Goal: Complete application form

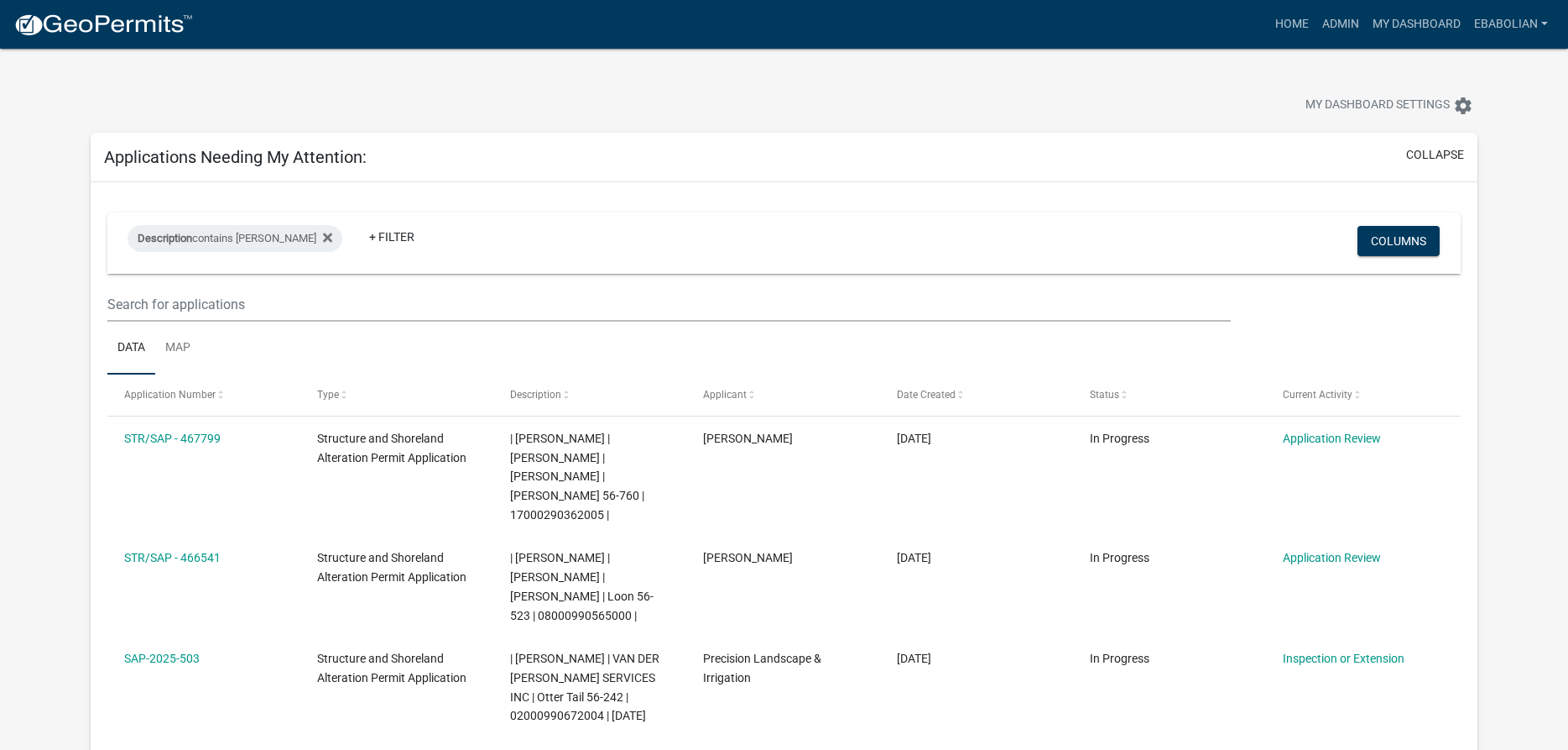
select select "3: 100"
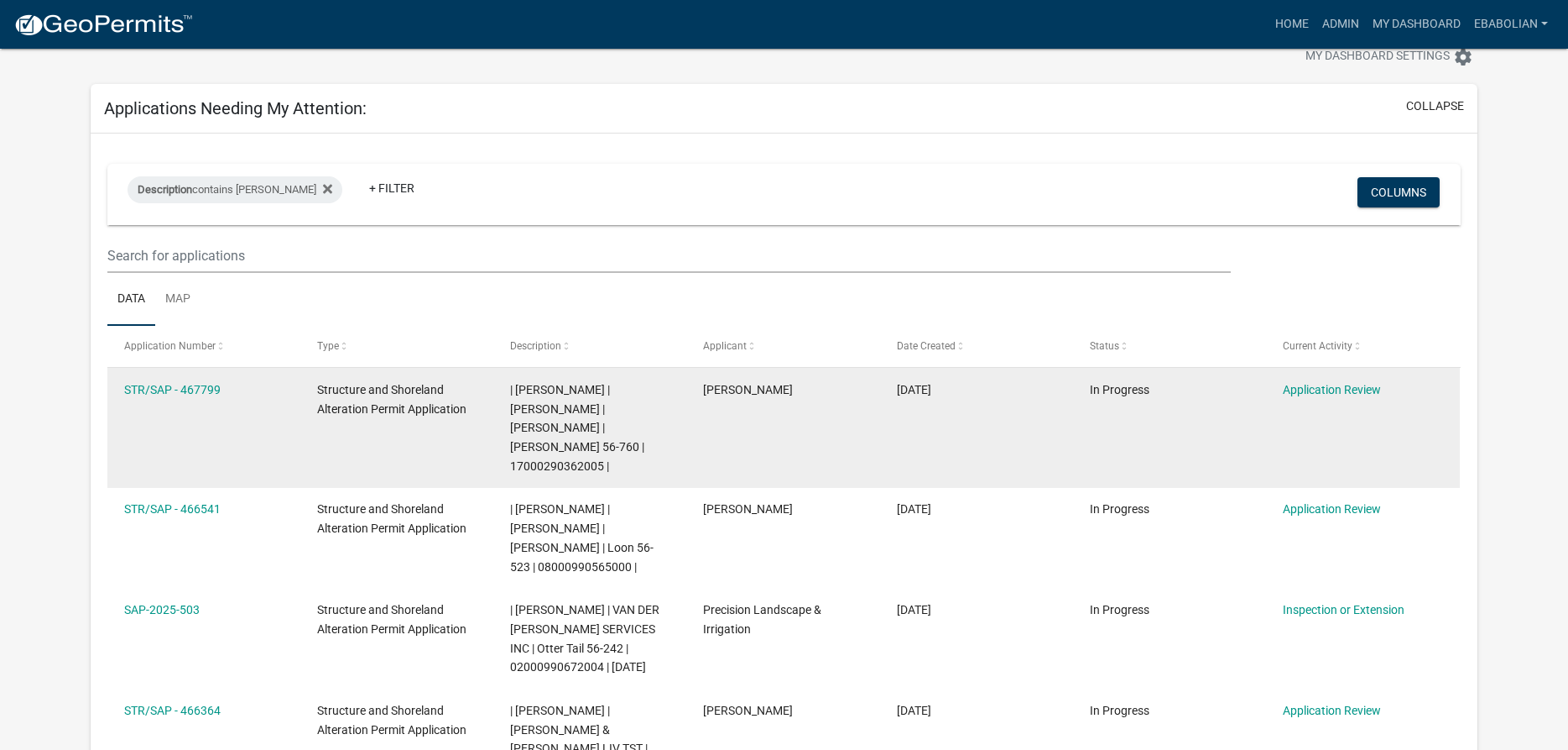
scroll to position [48, 0]
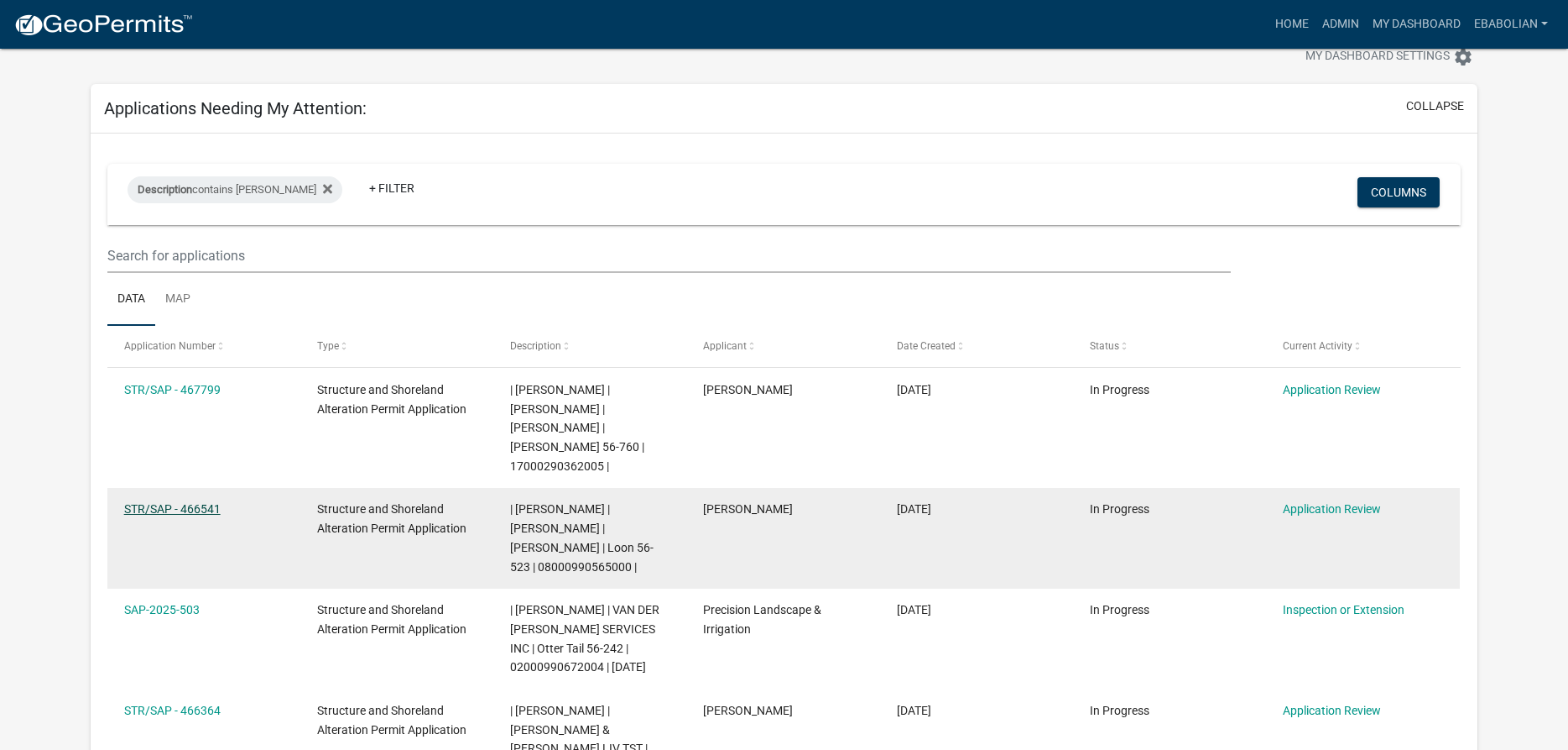
click at [202, 502] on link "STR/SAP - 466541" at bounding box center [172, 509] width 96 height 14
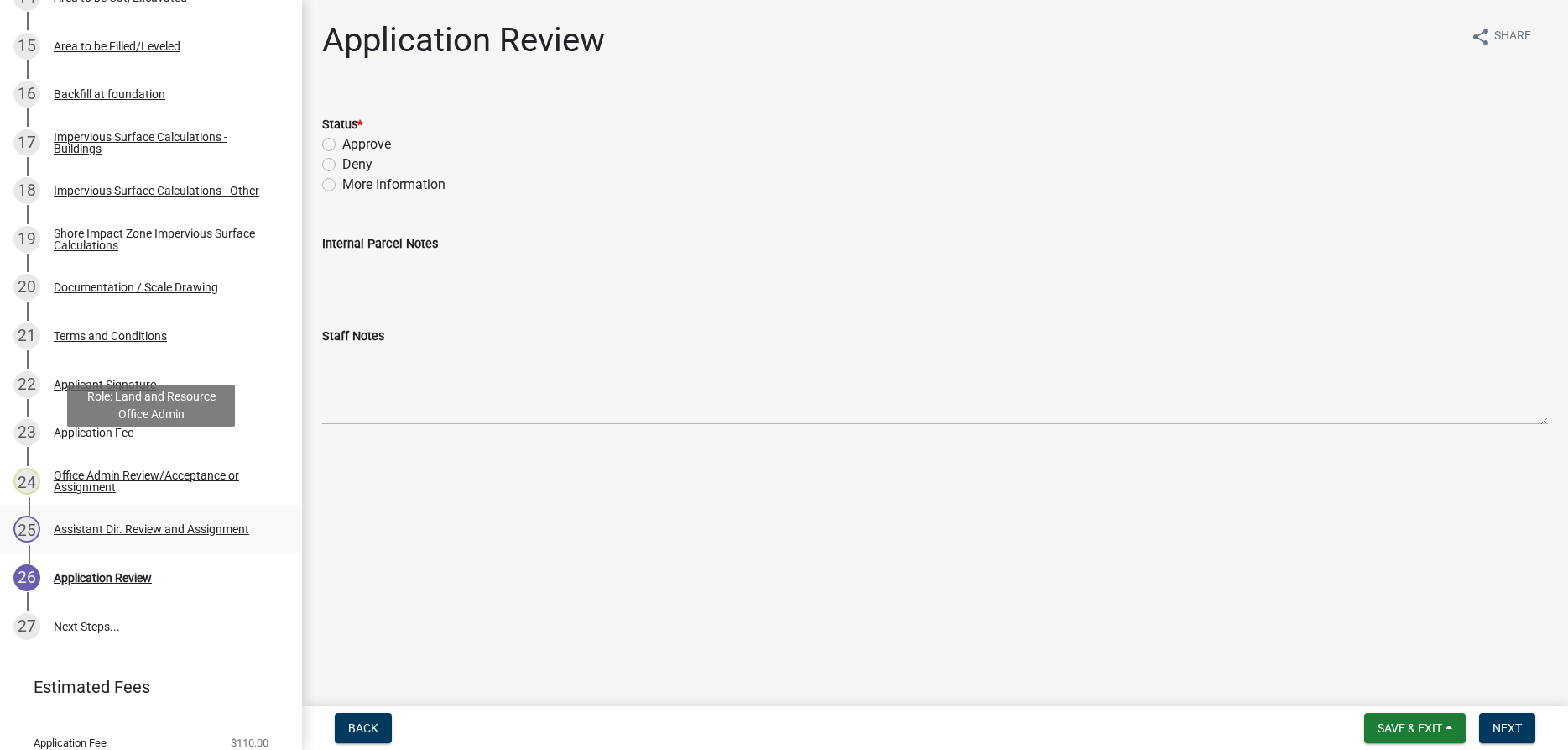
scroll to position [1028, 0]
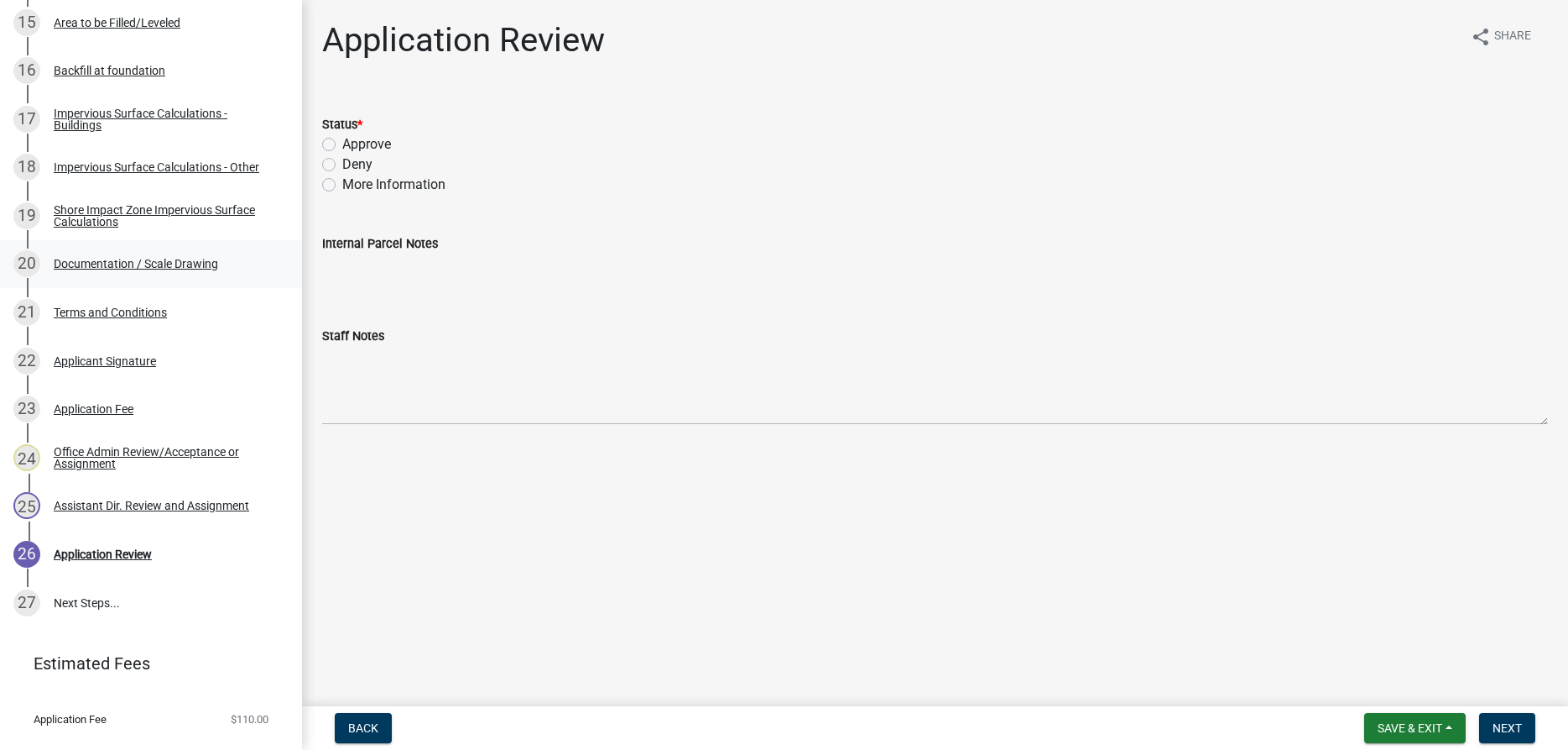
click at [202, 261] on div "Documentation / Scale Drawing" at bounding box center [135, 264] width 165 height 12
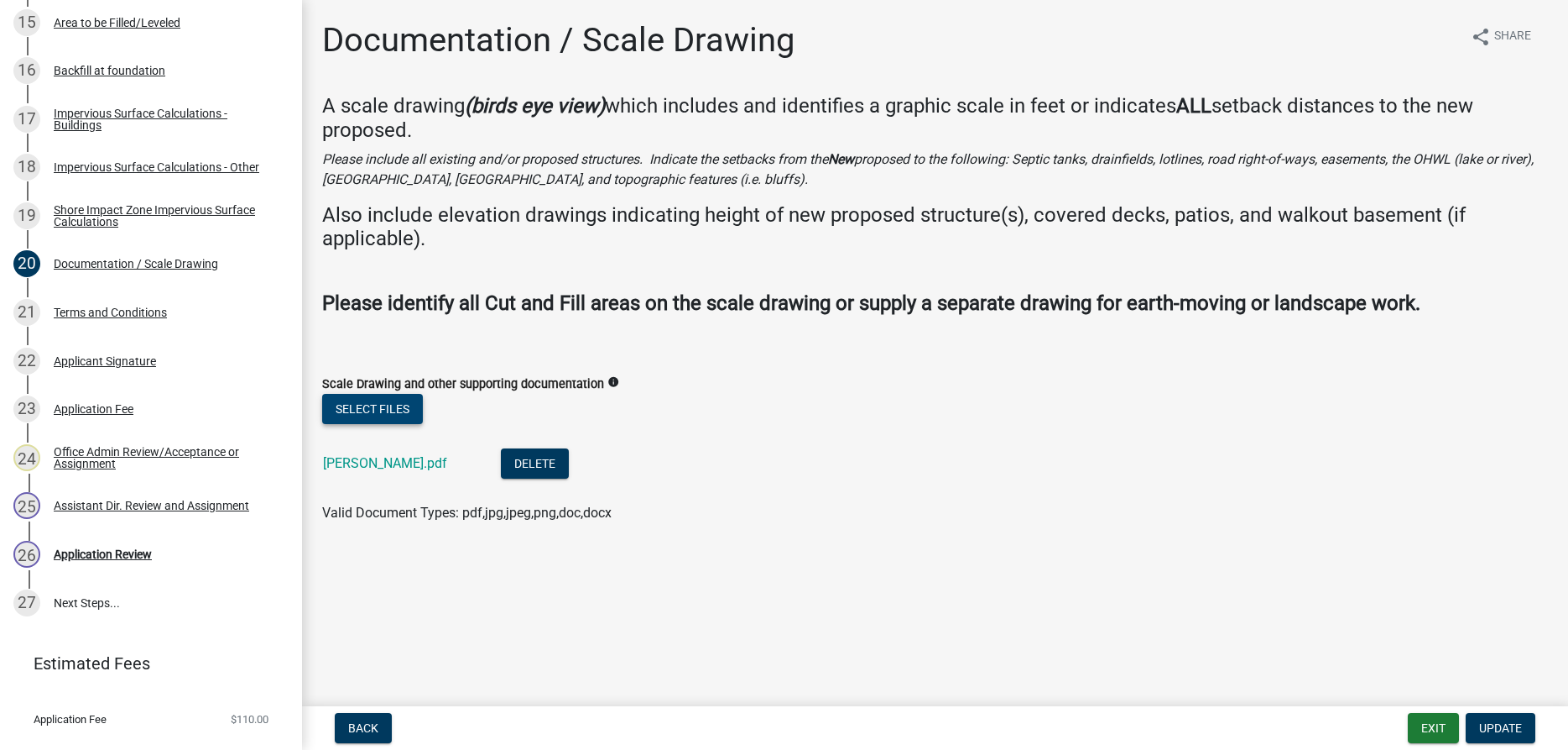
click at [381, 407] on button "Select files" at bounding box center [372, 409] width 101 height 30
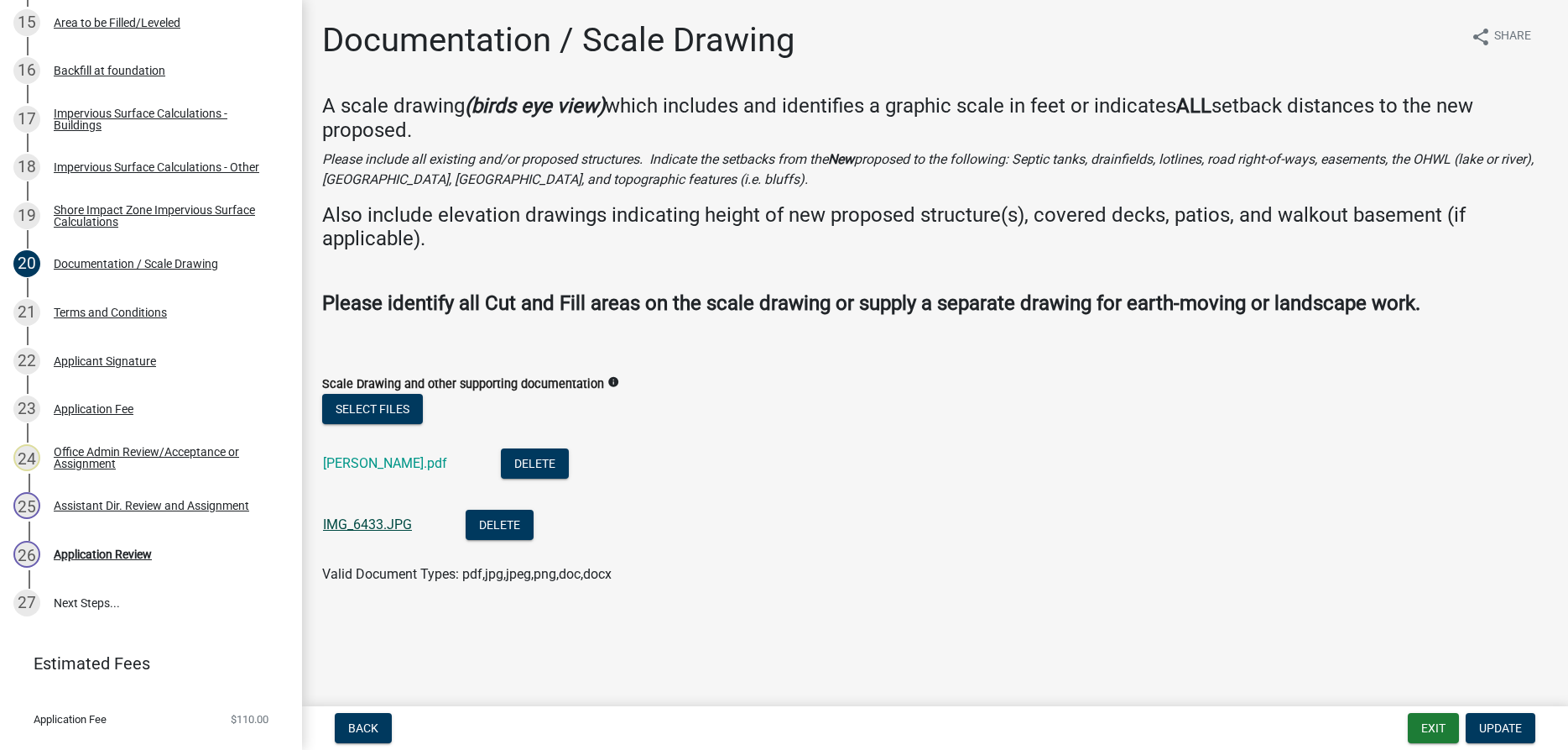
click at [370, 525] on link "IMG_6433.JPG" at bounding box center [367, 524] width 89 height 16
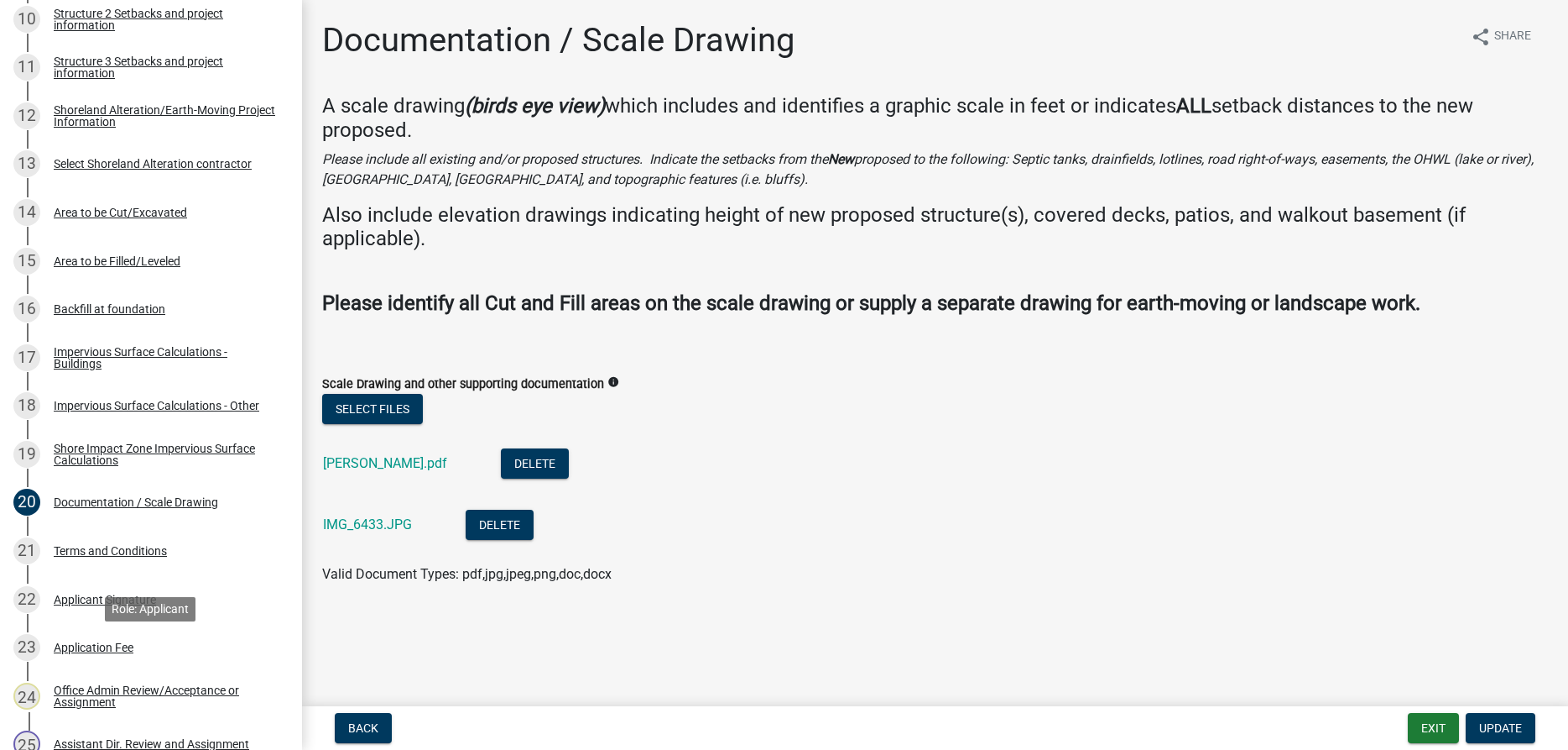
scroll to position [771, 0]
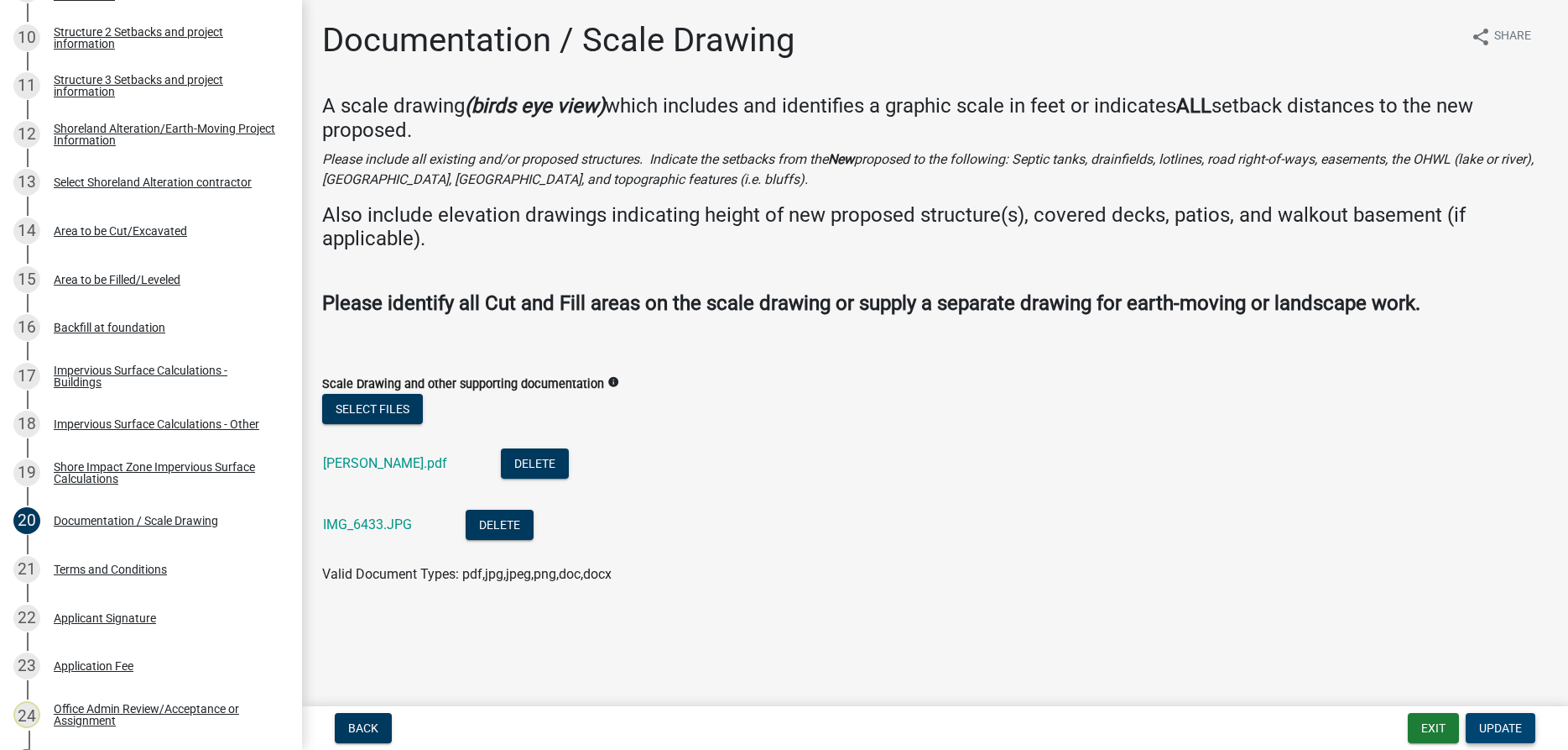
click at [1492, 730] on span "Update" at bounding box center [1501, 728] width 43 height 14
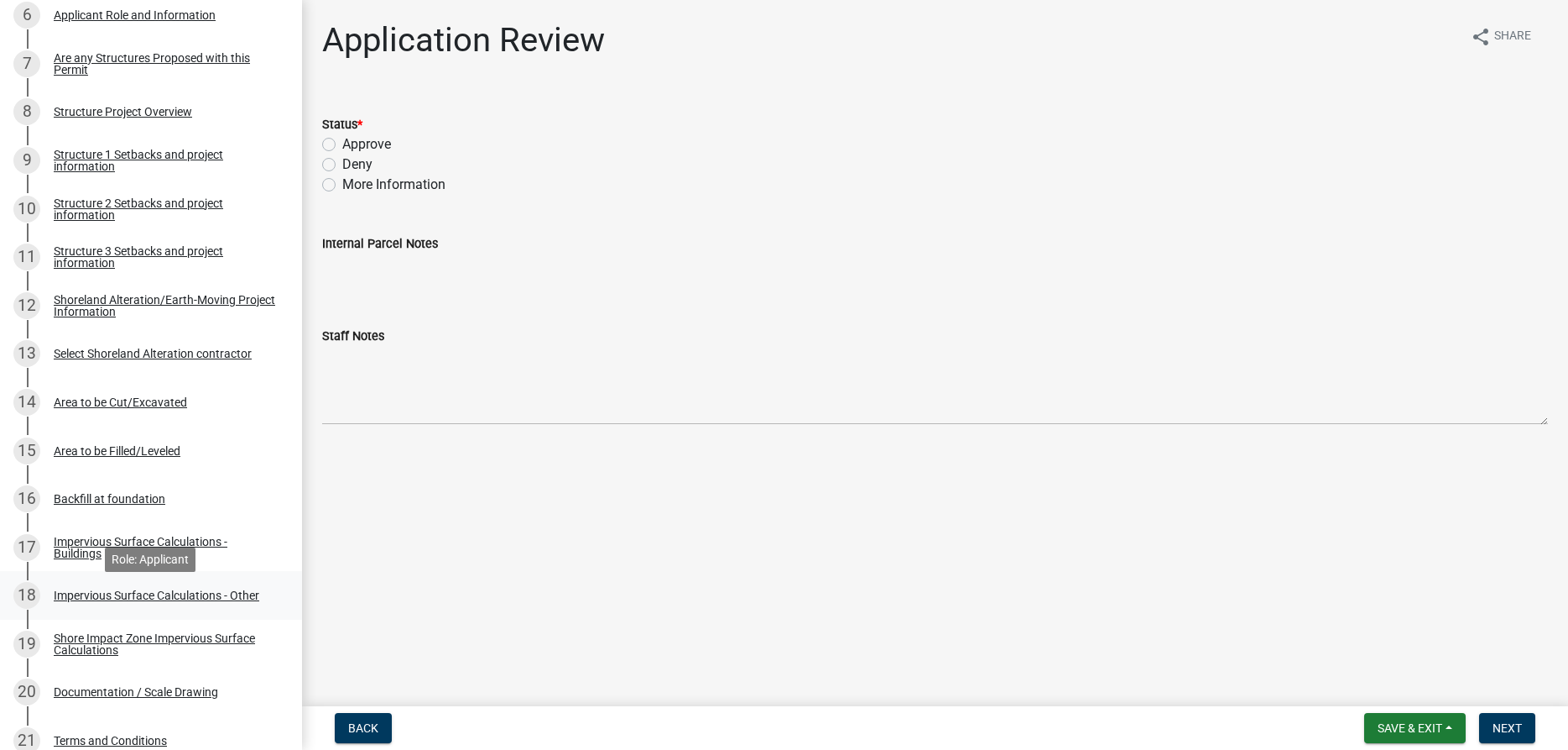
scroll to position [514, 0]
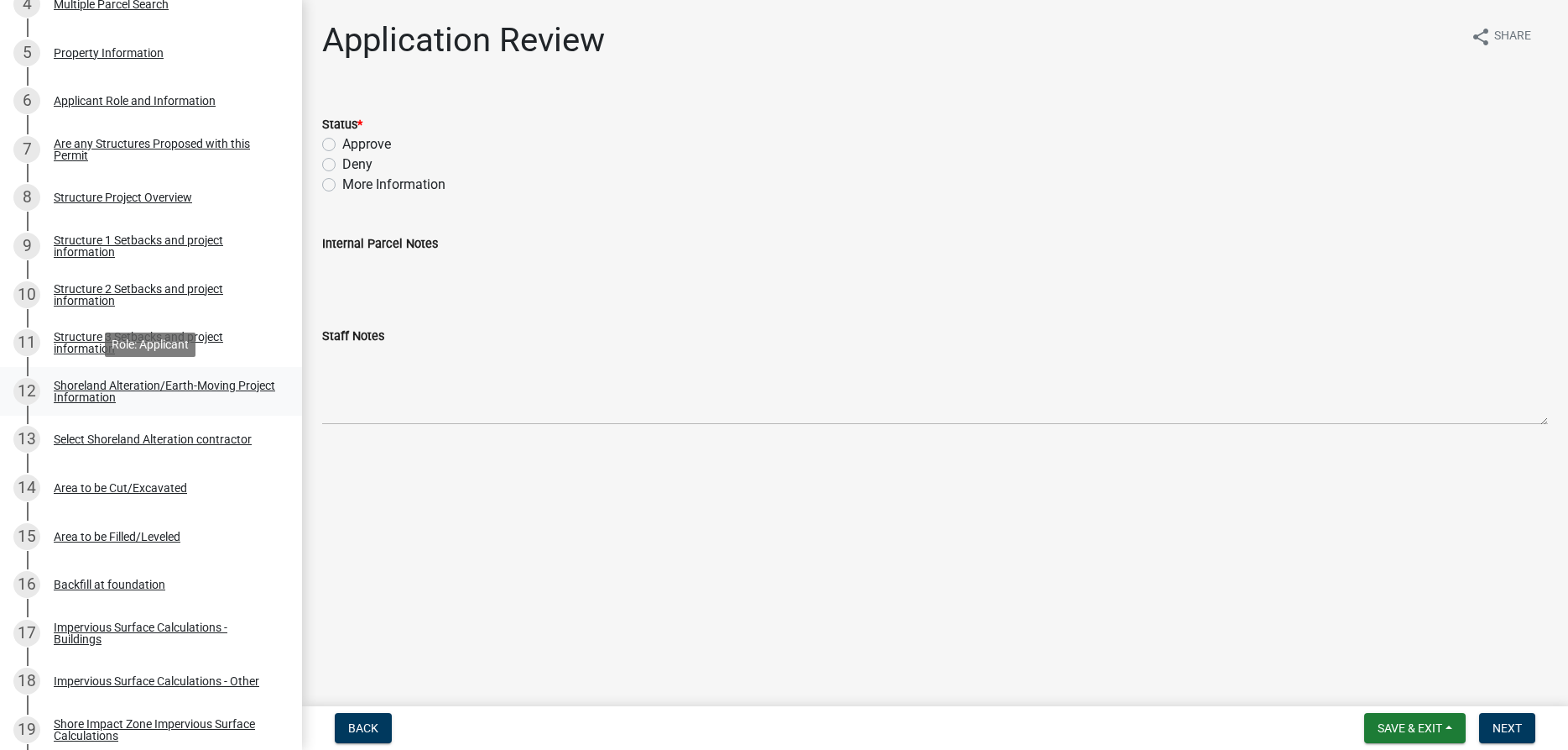
click at [160, 381] on div "Shoreland Alteration/Earth-Moving Project Information" at bounding box center [164, 391] width 221 height 23
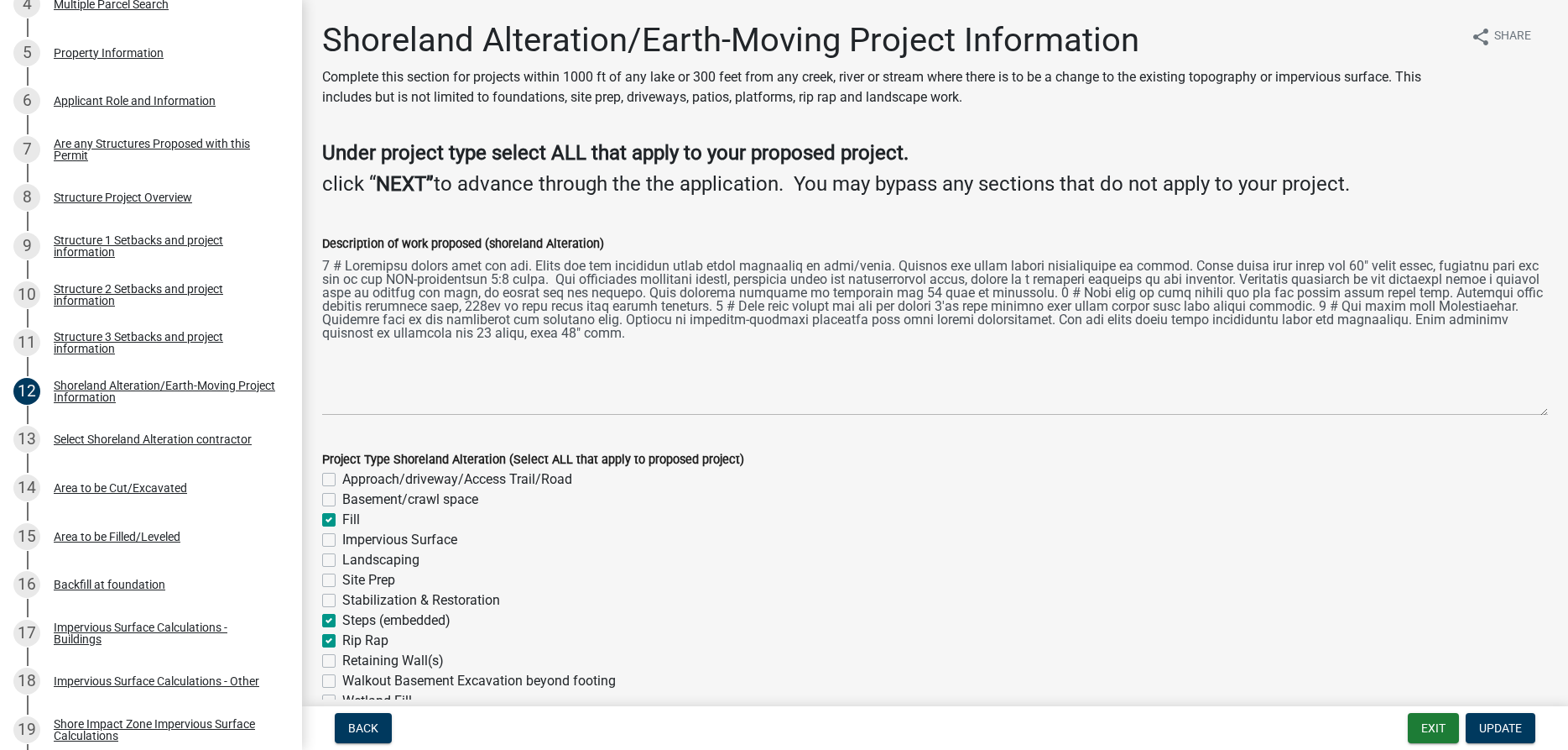
drag, startPoint x: 1545, startPoint y: 327, endPoint x: 1540, endPoint y: 409, distance: 82.2
click at [1540, 409] on textarea "Description of work proposed (shoreland Alteration)" at bounding box center [935, 334] width 1226 height 162
click at [118, 489] on div "Area to be Cut/Excavated" at bounding box center [120, 488] width 134 height 12
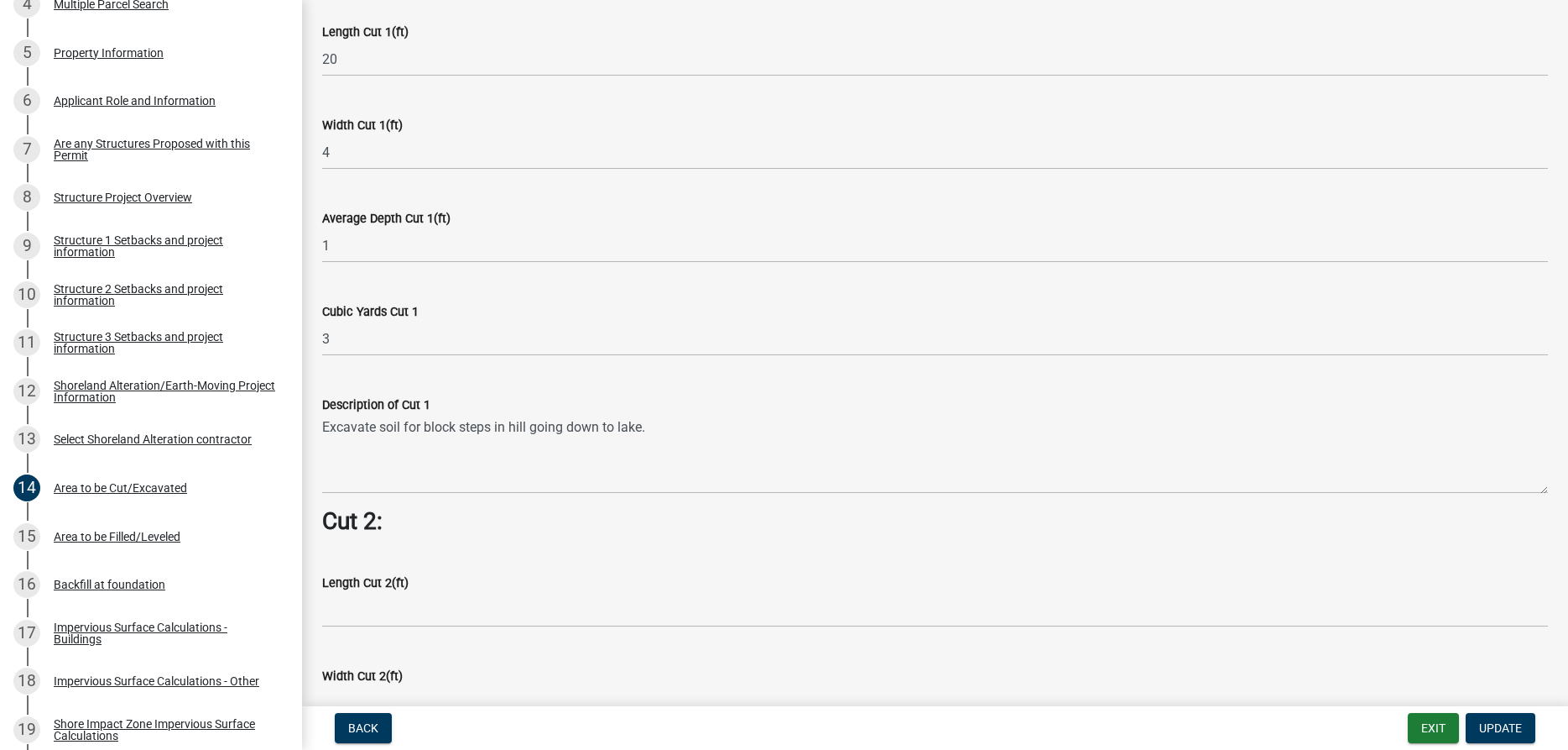
scroll to position [1106, 0]
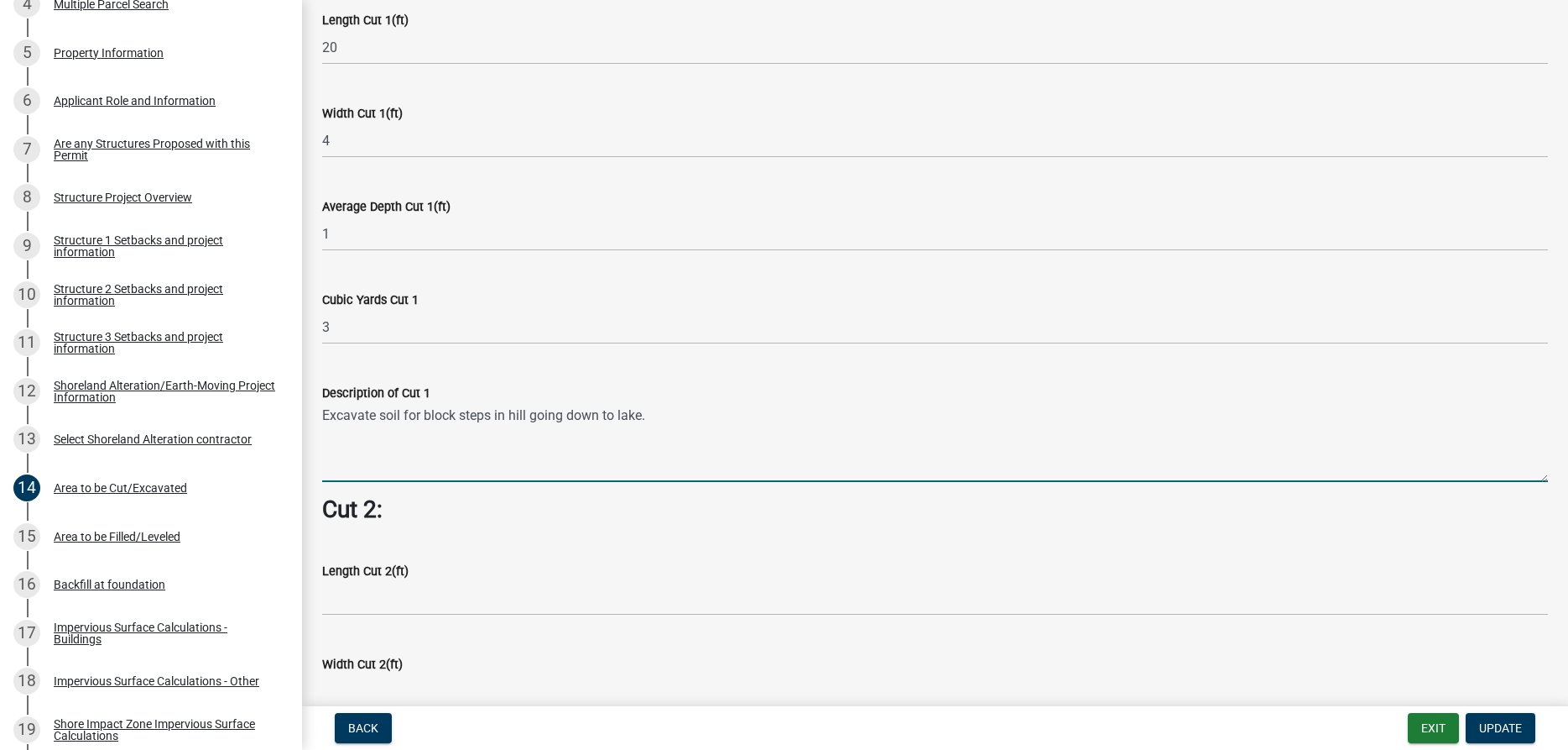
drag, startPoint x: 654, startPoint y: 417, endPoint x: 325, endPoint y: 414, distance: 329.0
click at [325, 414] on textarea "Excavate soil for block steps in hill going down to lake." at bounding box center [935, 442] width 1226 height 79
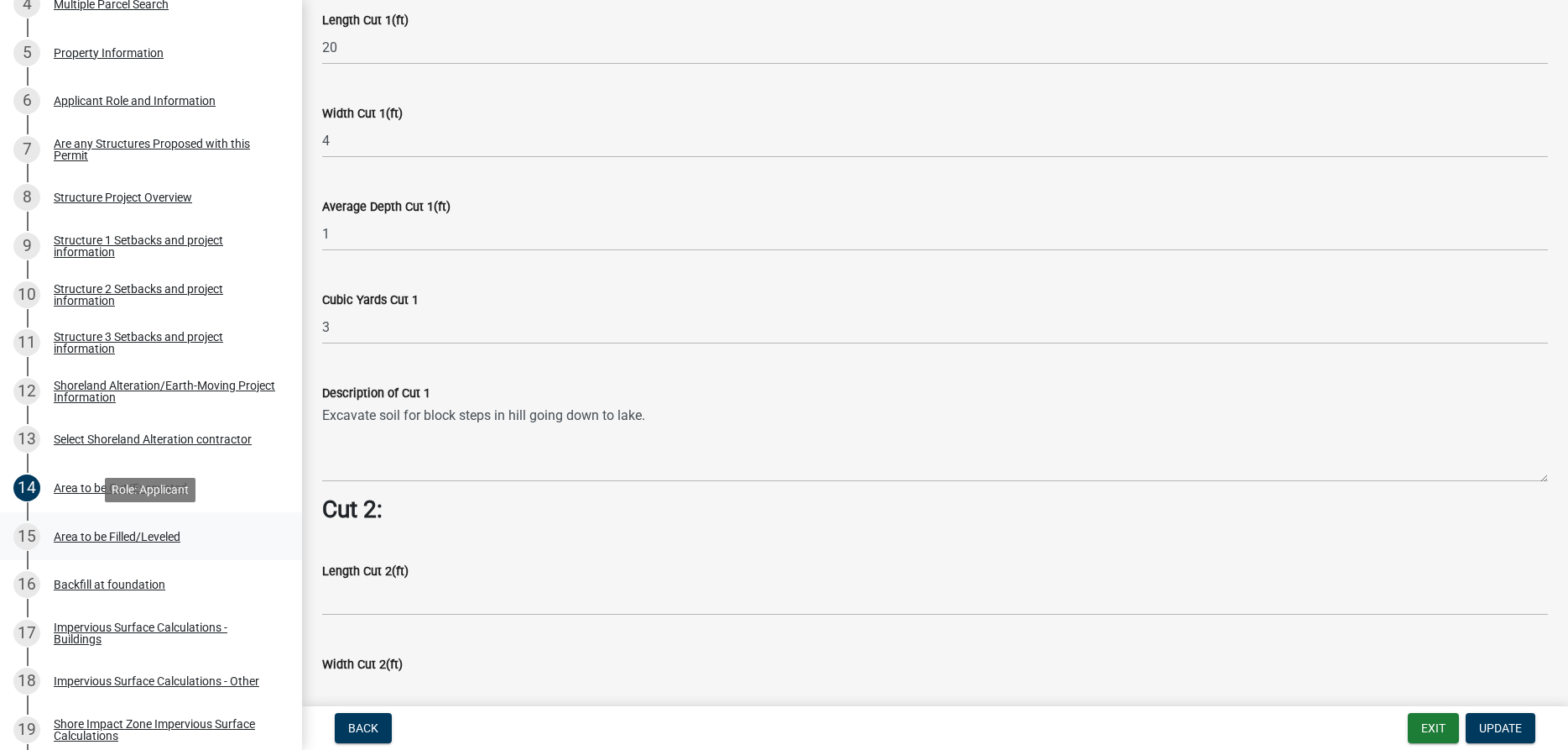
click at [152, 536] on div "Area to be Filled/Leveled" at bounding box center [116, 536] width 127 height 12
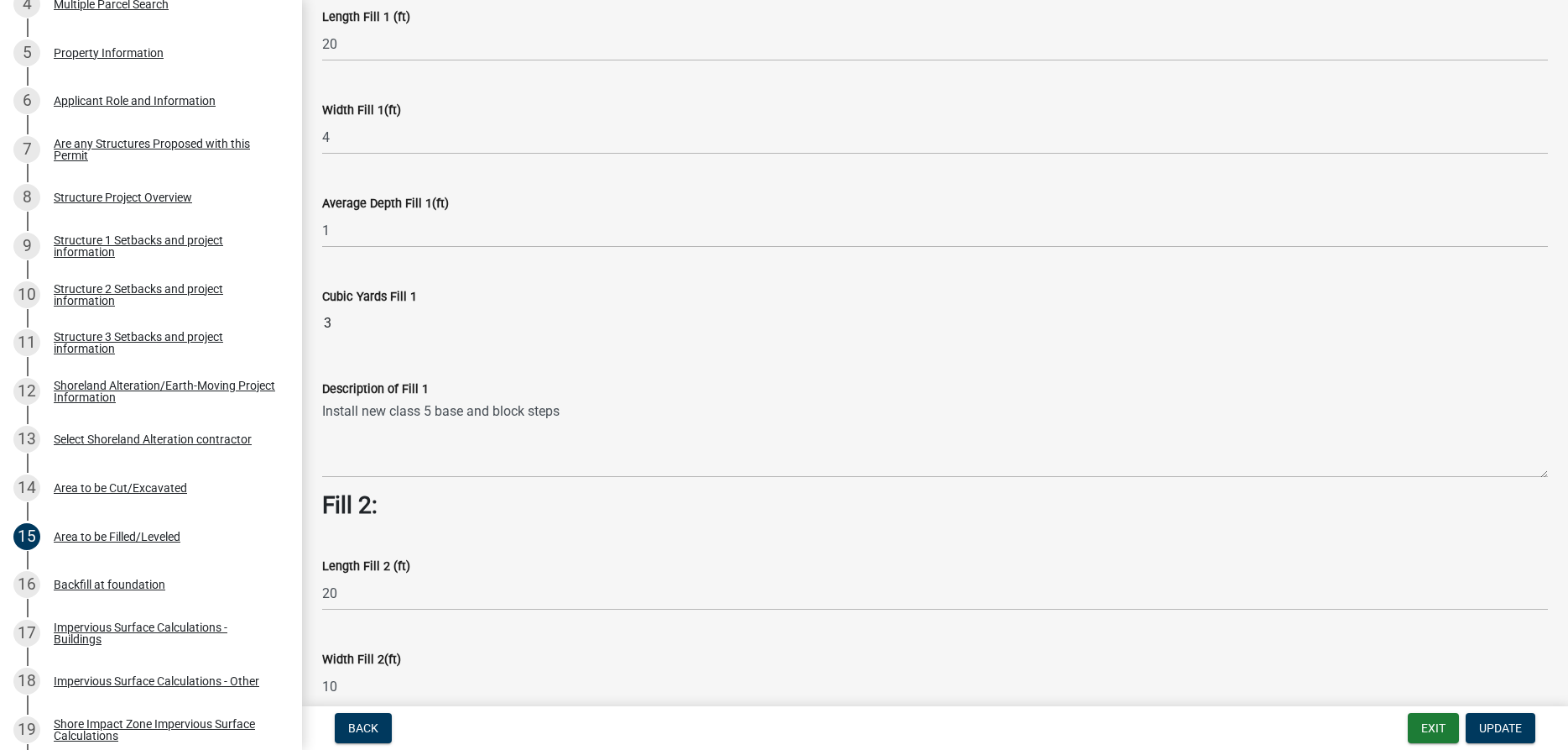
scroll to position [80, 0]
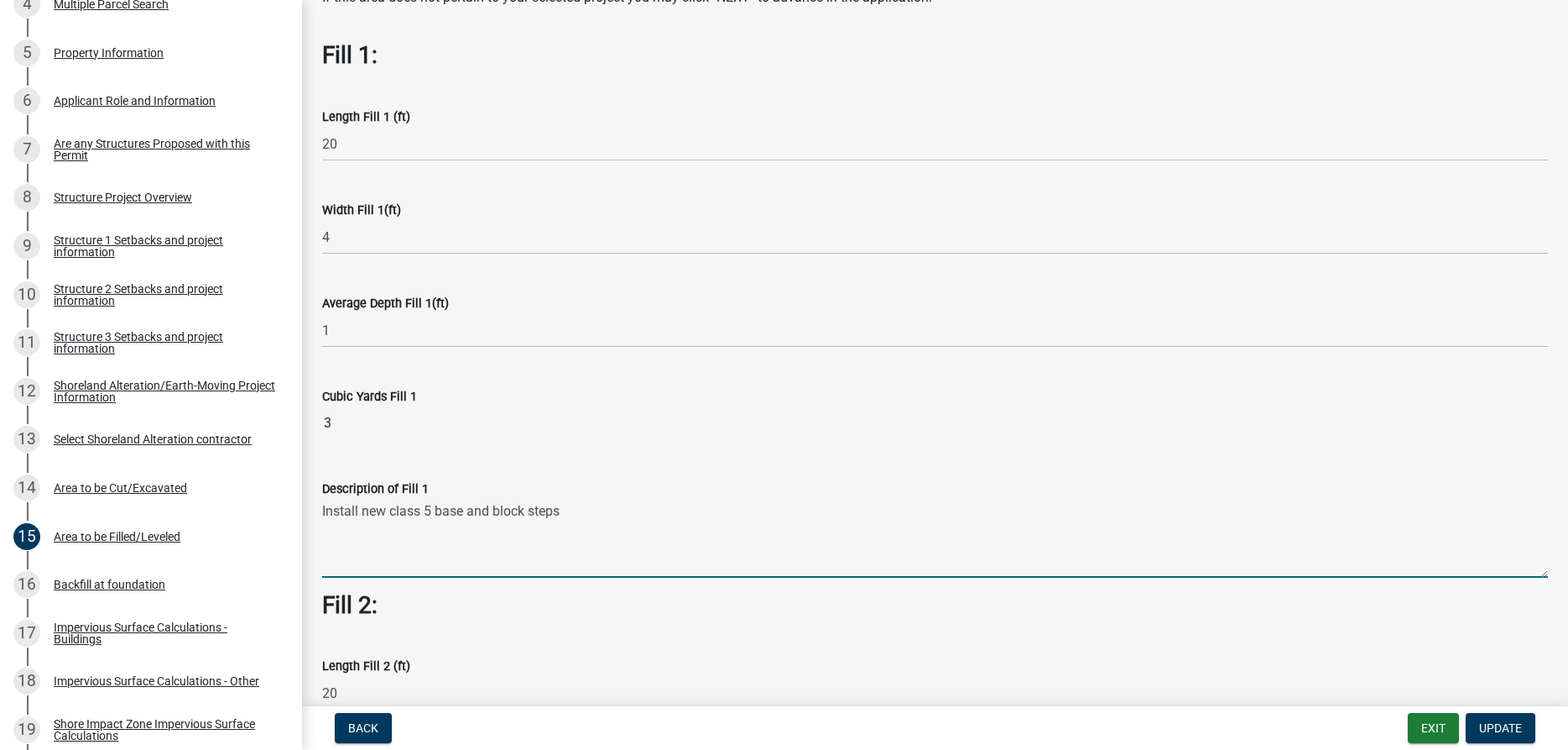
drag, startPoint x: 573, startPoint y: 512, endPoint x: 316, endPoint y: 521, distance: 257.2
click at [322, 521] on textarea "Install new class 5 base and block steps" at bounding box center [935, 538] width 1226 height 79
click at [587, 520] on textarea "Install new class 5 base and block steps" at bounding box center [935, 538] width 1226 height 79
drag, startPoint x: 569, startPoint y: 509, endPoint x: 323, endPoint y: 513, distance: 246.0
click at [323, 513] on textarea "Install new class 5 base and block steps" at bounding box center [935, 538] width 1226 height 79
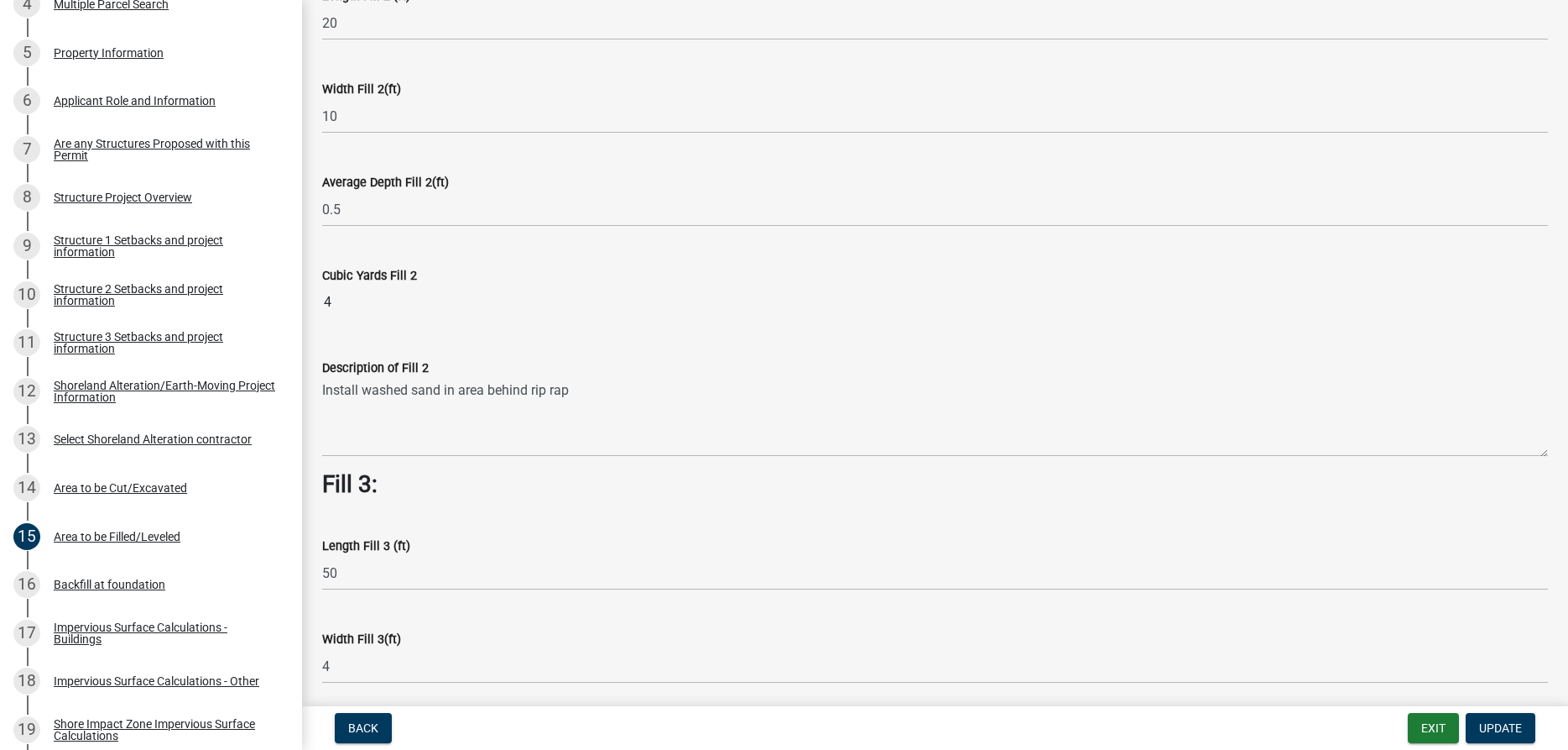
scroll to position [654, 0]
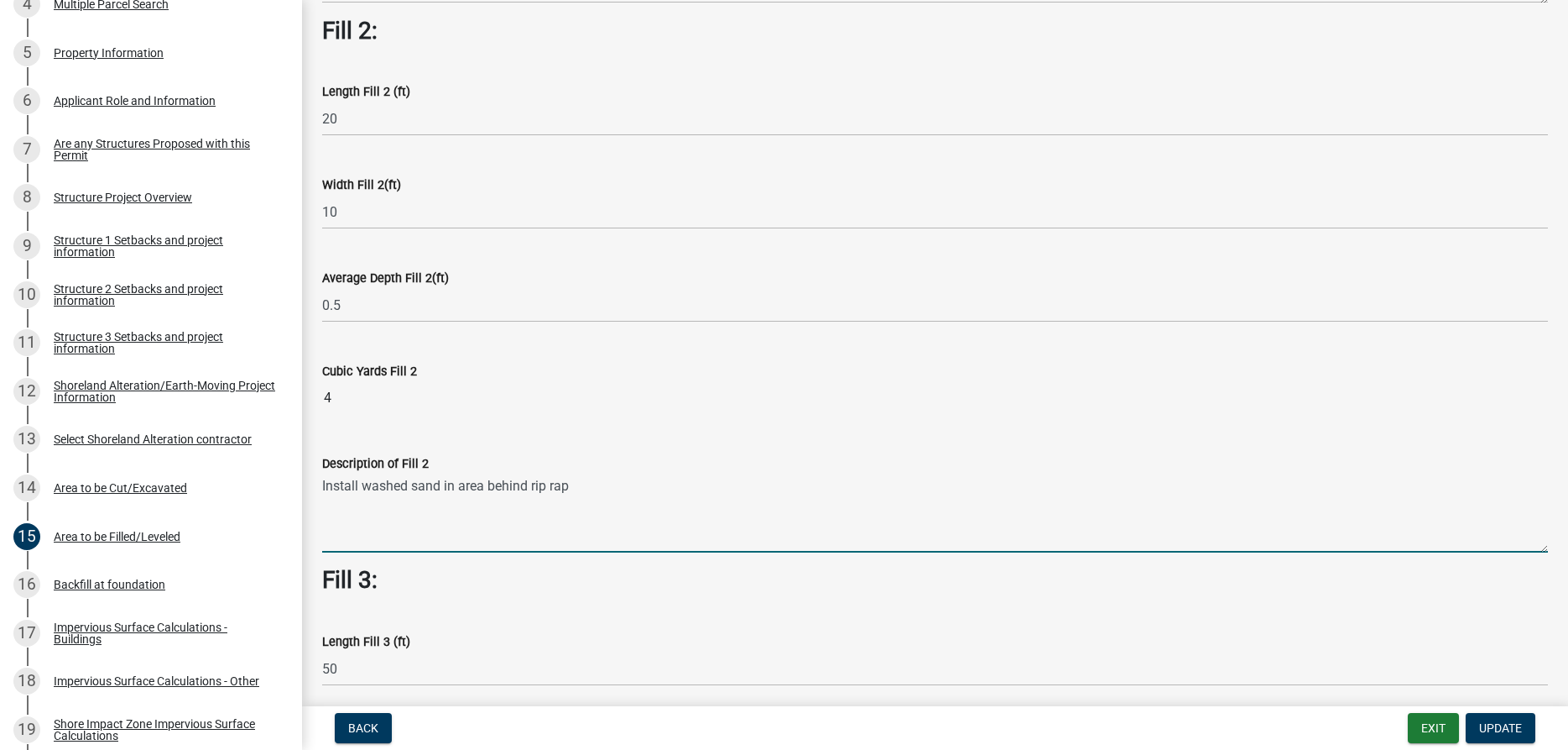
drag, startPoint x: 572, startPoint y: 489, endPoint x: 323, endPoint y: 494, distance: 249.1
click at [323, 494] on textarea "Install washed sand in area behind rip rap" at bounding box center [935, 513] width 1226 height 79
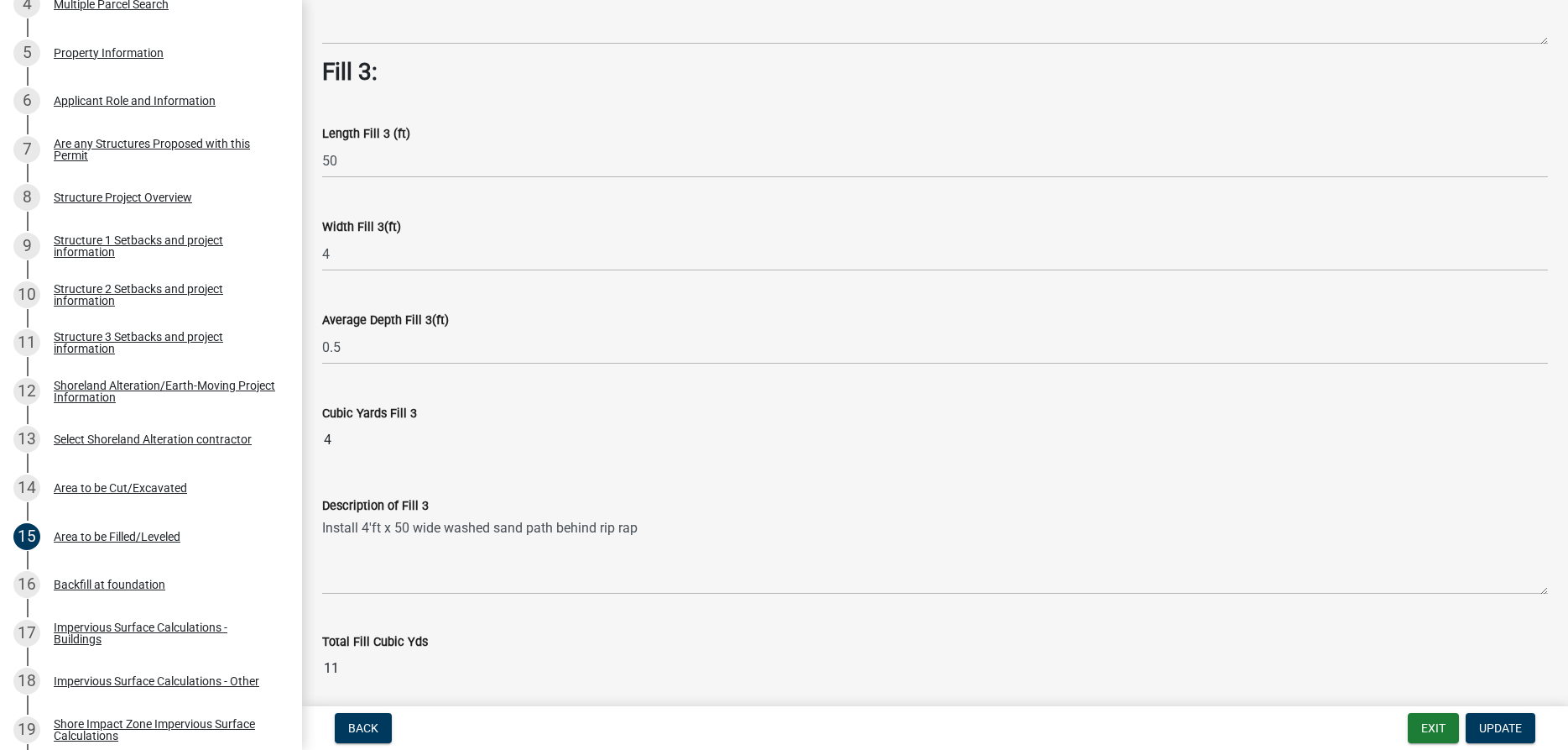
scroll to position [1133, 0]
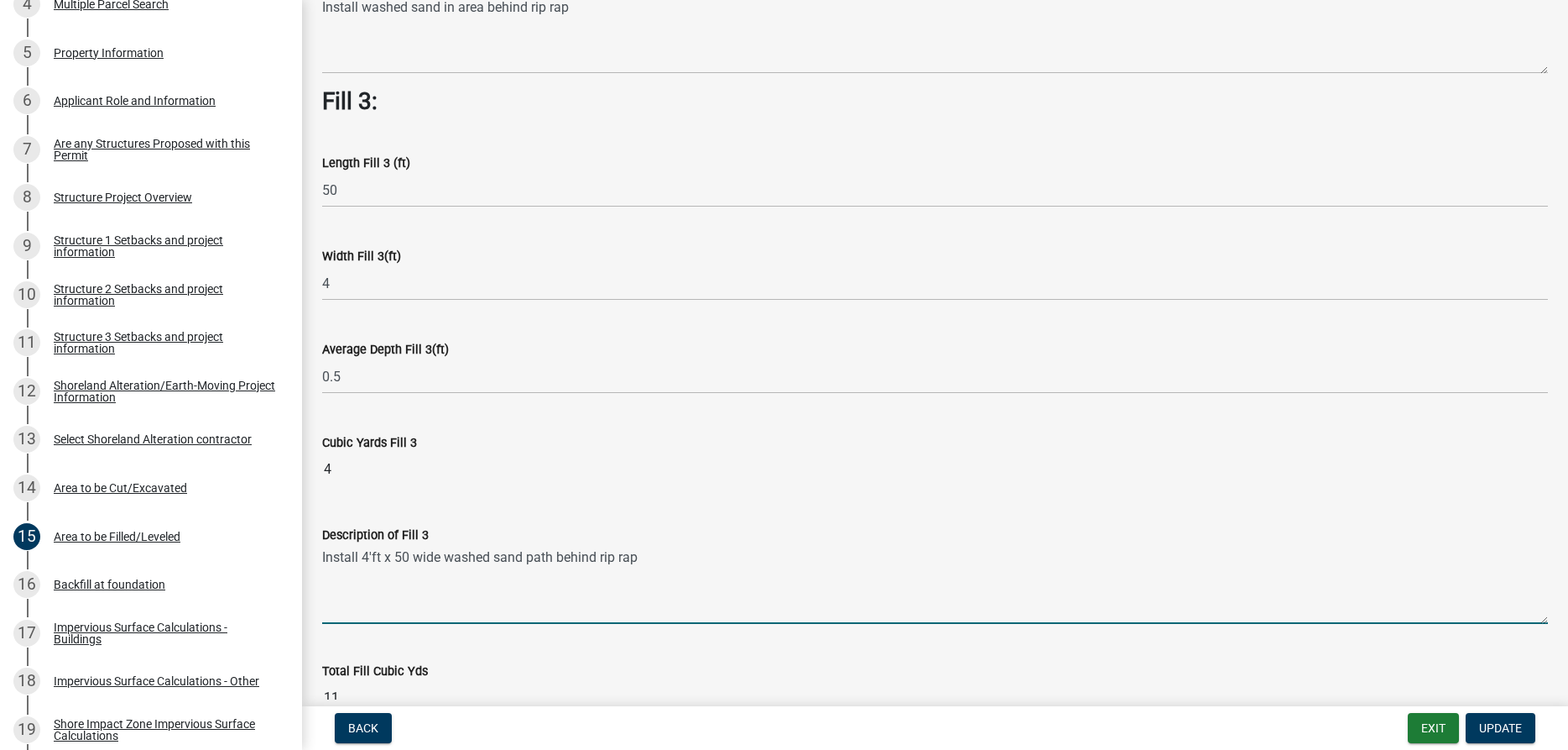
drag, startPoint x: 638, startPoint y: 557, endPoint x: 321, endPoint y: 561, distance: 317.0
click at [322, 561] on textarea "Install 4'ft x 50 wide washed sand path behind rip rap" at bounding box center [935, 584] width 1226 height 79
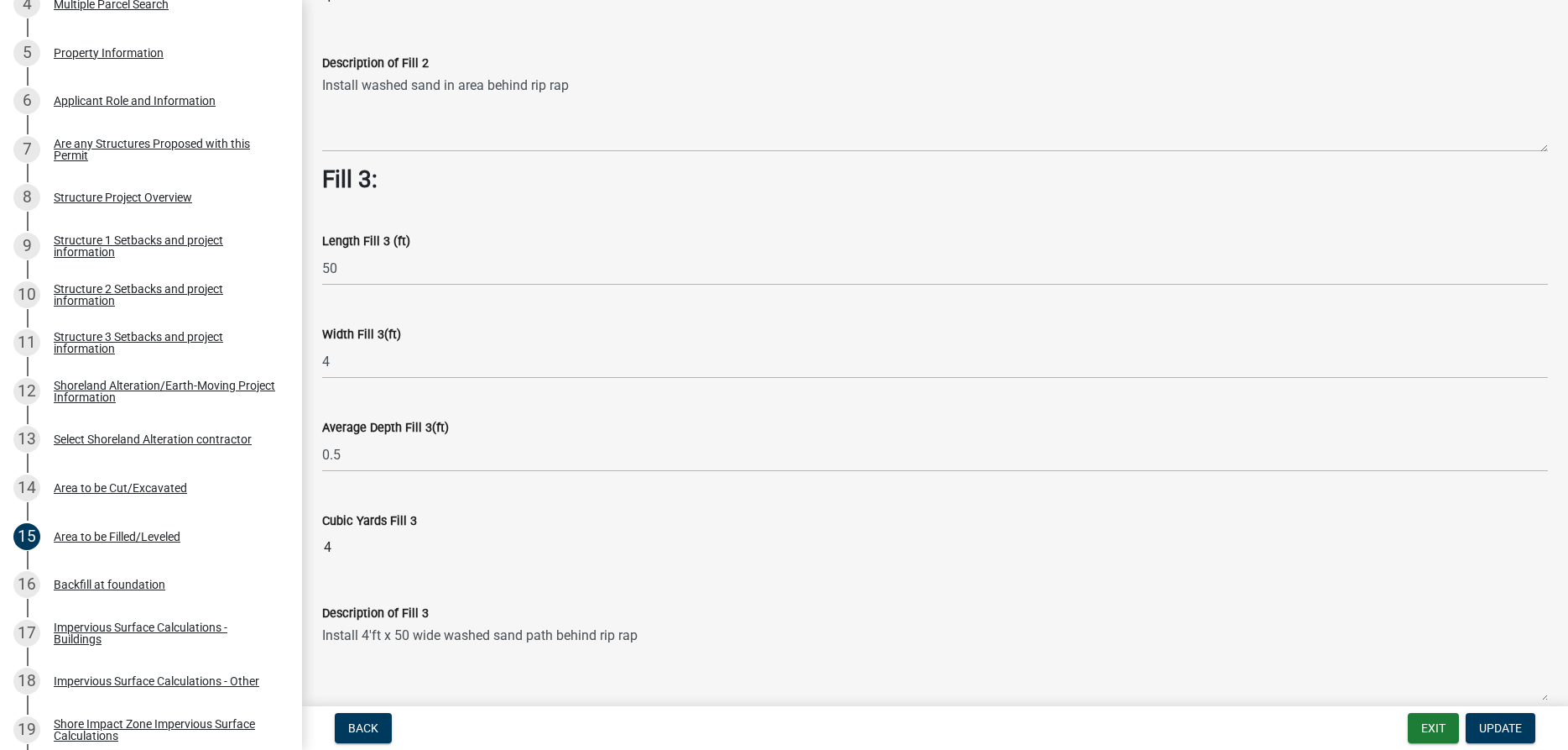
scroll to position [1037, 0]
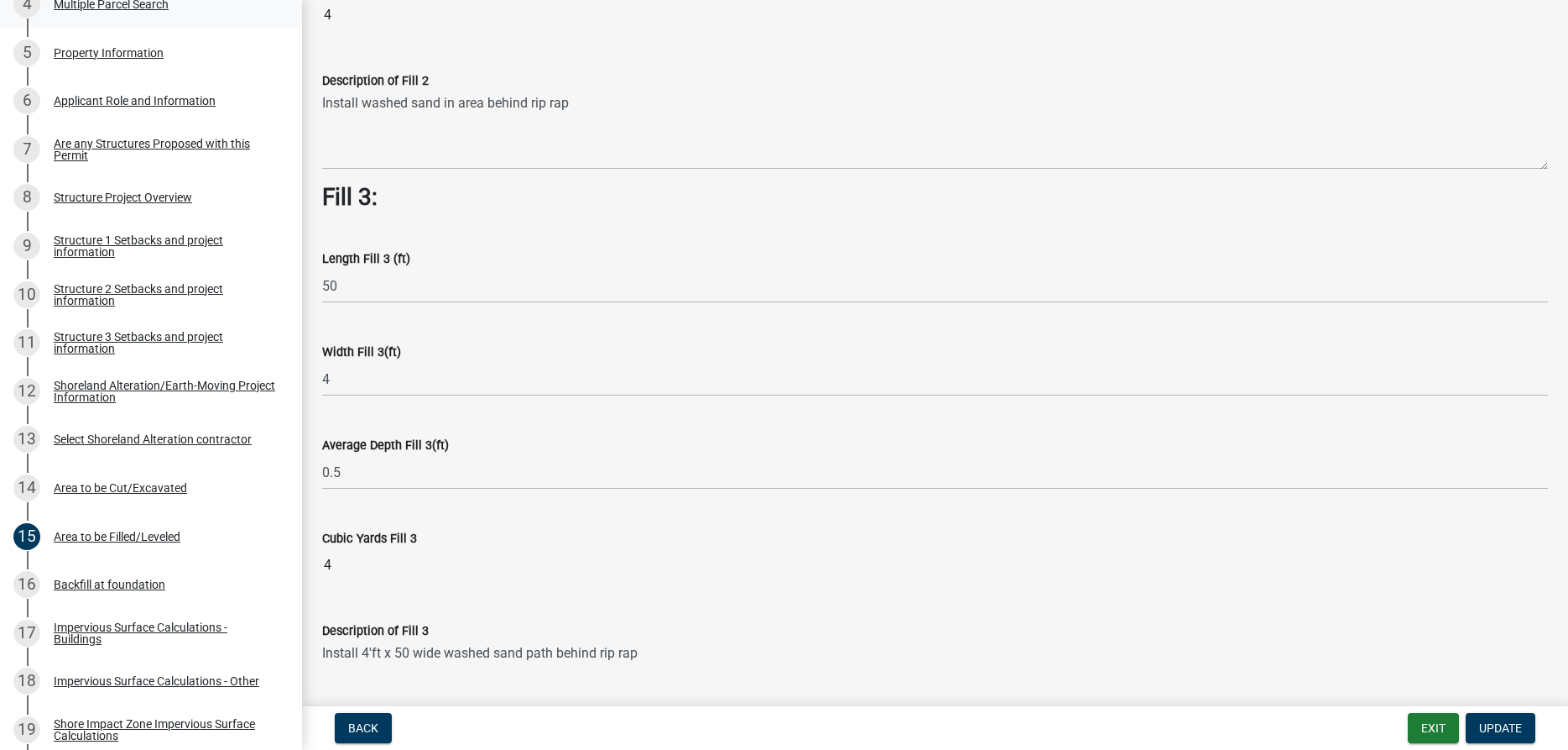
scroll to position [48, 0]
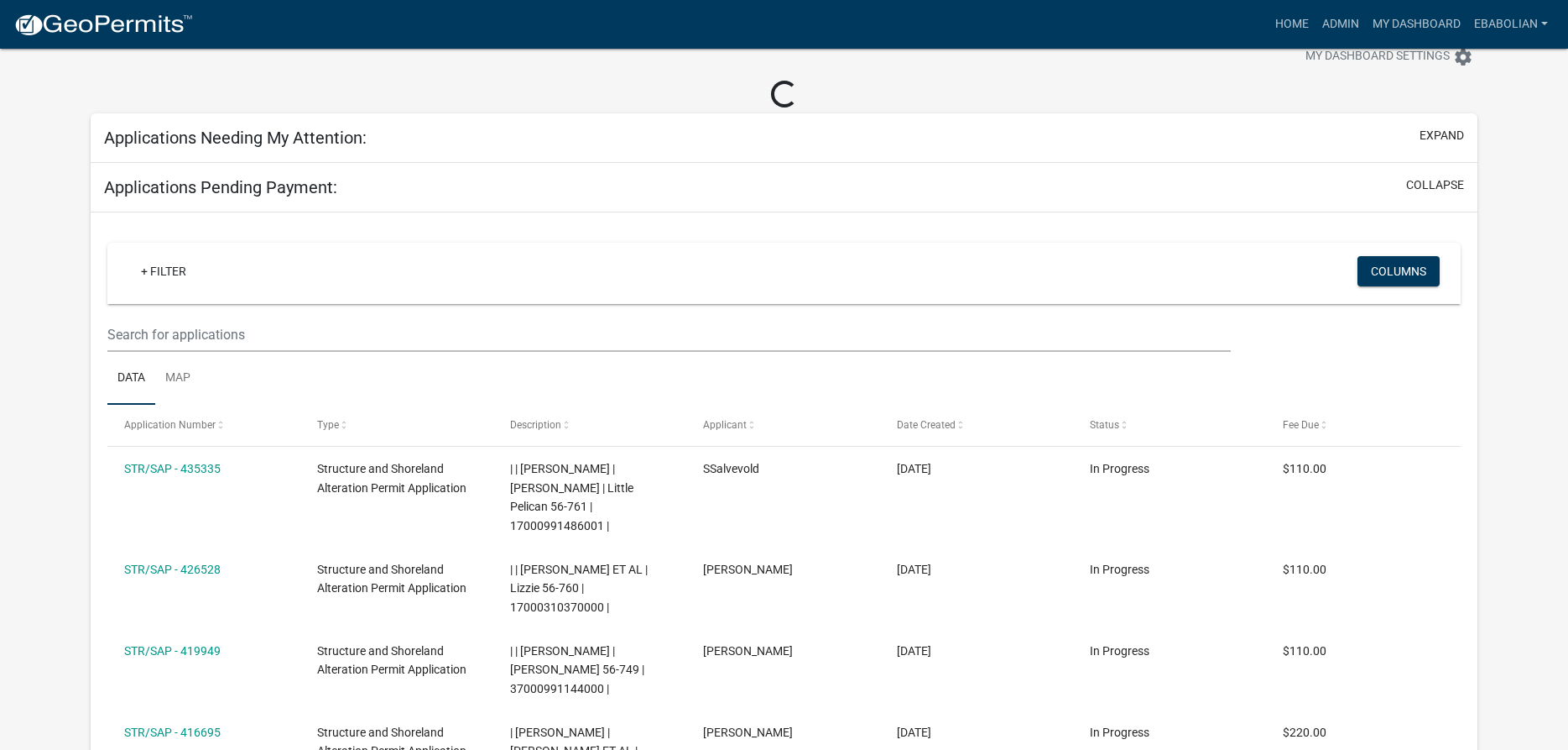
select select "3: 100"
